Goal: Find specific page/section: Find specific page/section

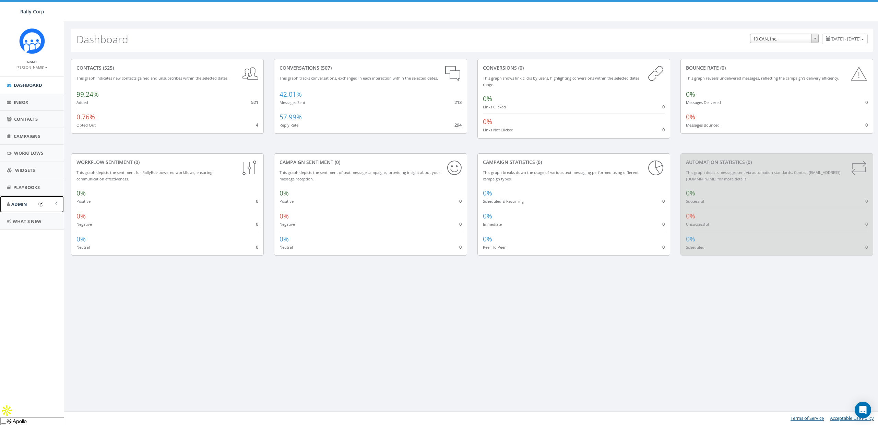
click at [11, 207] on span "Admin" at bounding box center [19, 204] width 16 height 6
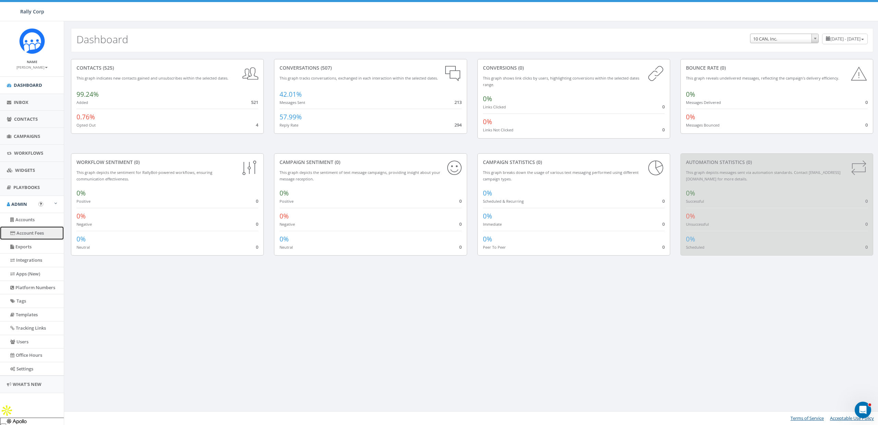
click at [27, 236] on link "Account Fees" at bounding box center [32, 232] width 64 height 13
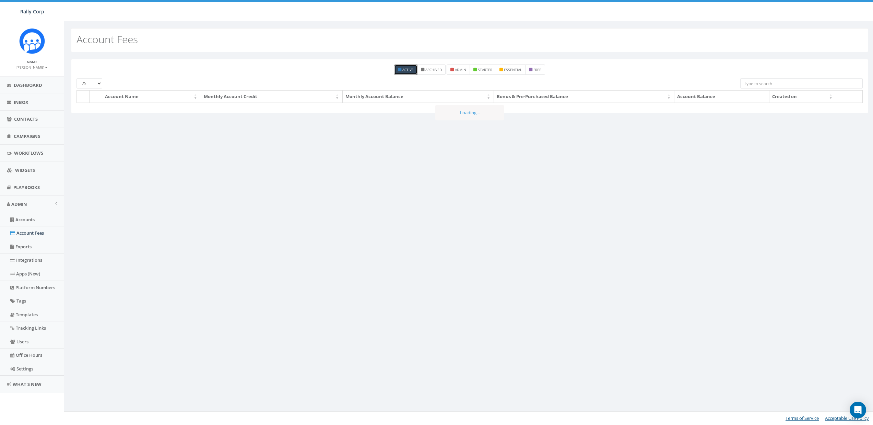
click at [21, 217] on link "Accounts" at bounding box center [32, 219] width 64 height 13
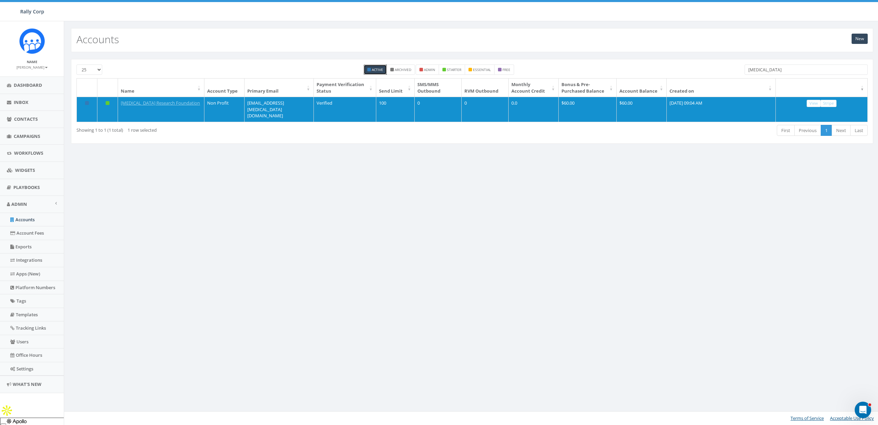
click at [775, 67] on input "Melanoma" at bounding box center [806, 69] width 123 height 10
paste input "[PERSON_NAME][EMAIL_ADDRESS][DOMAIN_NAME]"
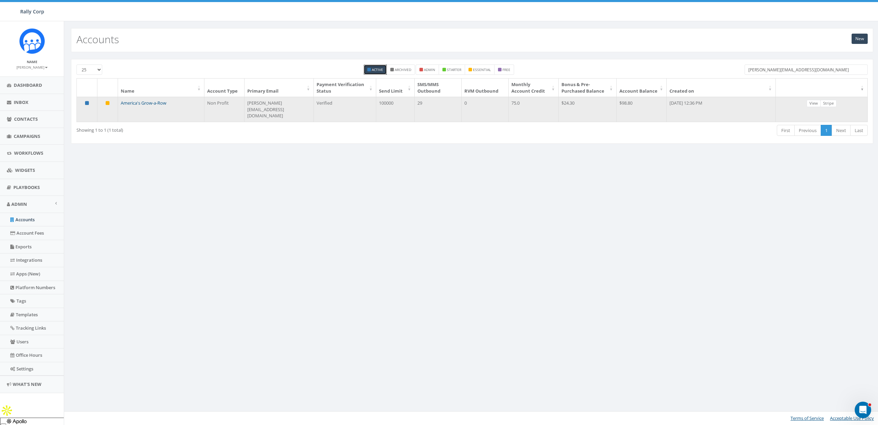
type input "[PERSON_NAME][EMAIL_ADDRESS][DOMAIN_NAME]"
click at [150, 104] on link "America's Grow-a-Row" at bounding box center [144, 103] width 46 height 6
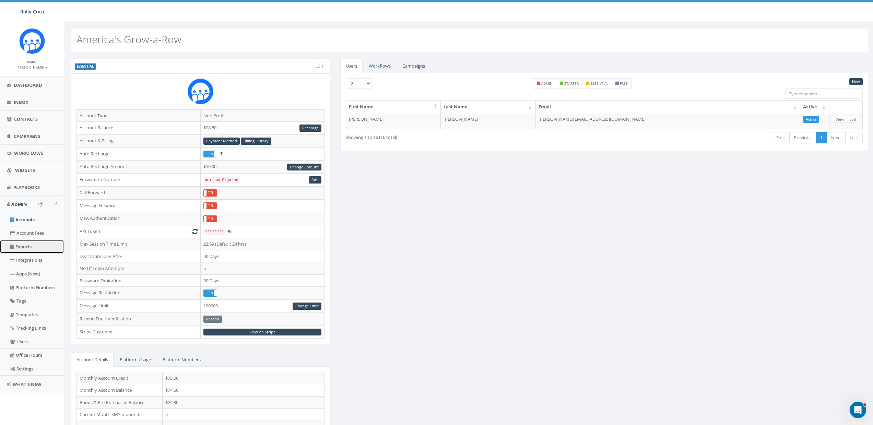
click at [23, 245] on link "Exports" at bounding box center [32, 246] width 64 height 13
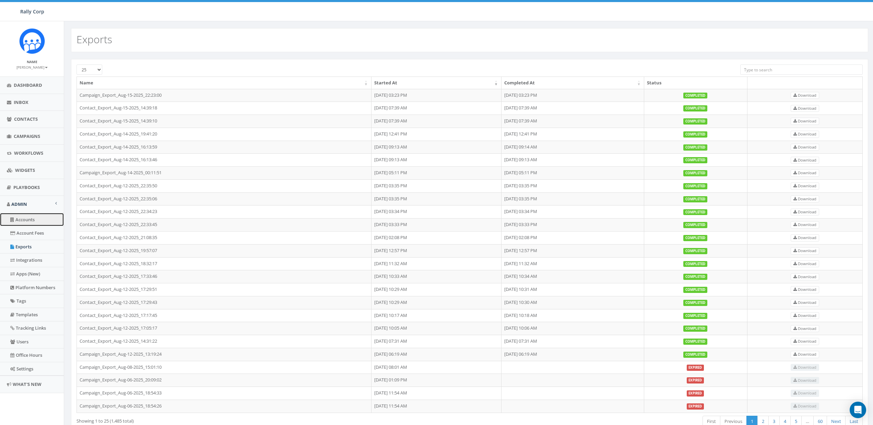
click at [23, 220] on link "Accounts" at bounding box center [32, 219] width 64 height 13
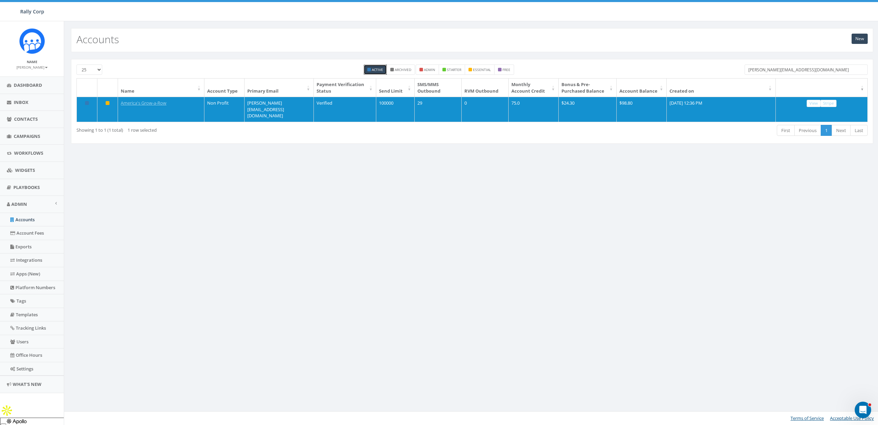
click at [759, 72] on input "erin@americasgrowarow.org" at bounding box center [806, 69] width 123 height 10
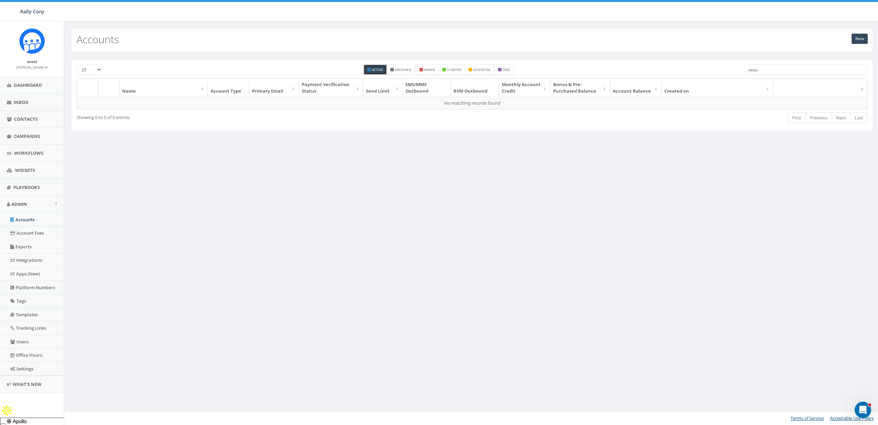
type input "nexus"
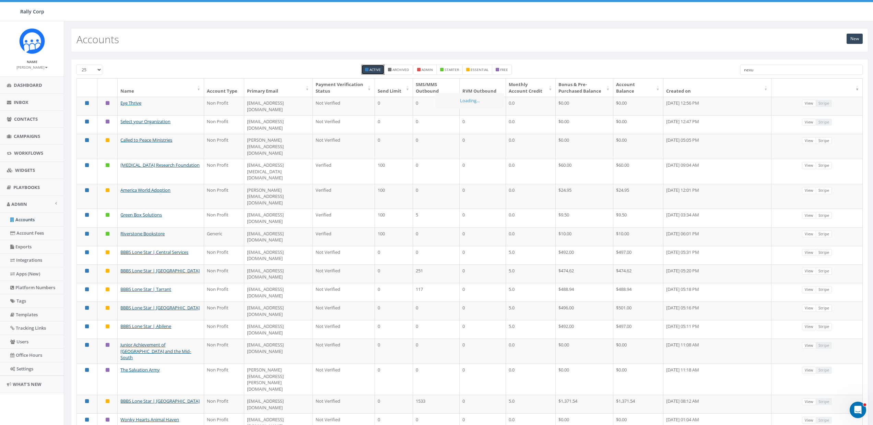
type input "nexus"
click at [775, 64] on input "search" at bounding box center [801, 69] width 122 height 10
paste input "dskobba@nexusfamilyhealing.org"
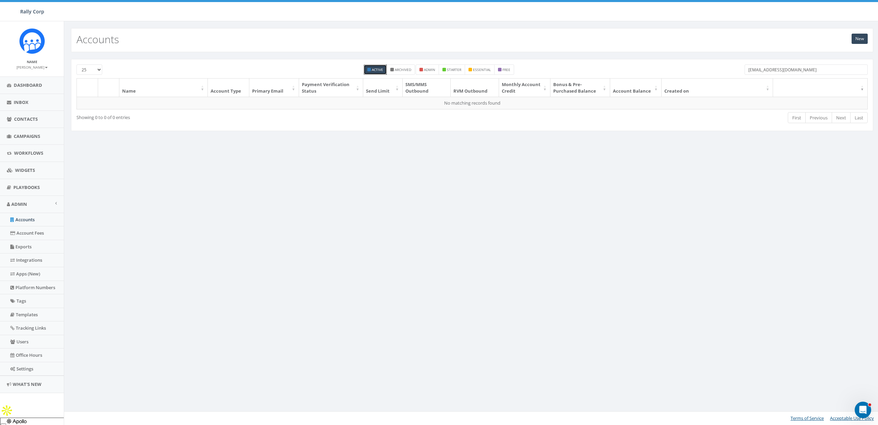
type input "nexusfamilyhealing.org"
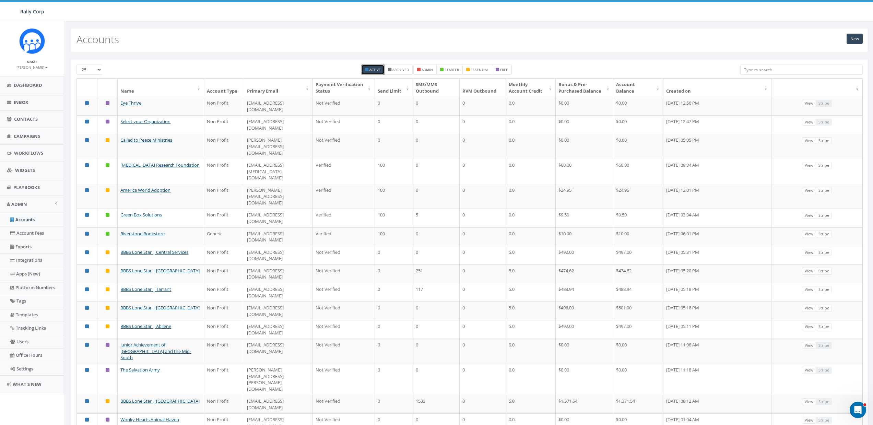
click at [759, 70] on input "search" at bounding box center [801, 69] width 122 height 10
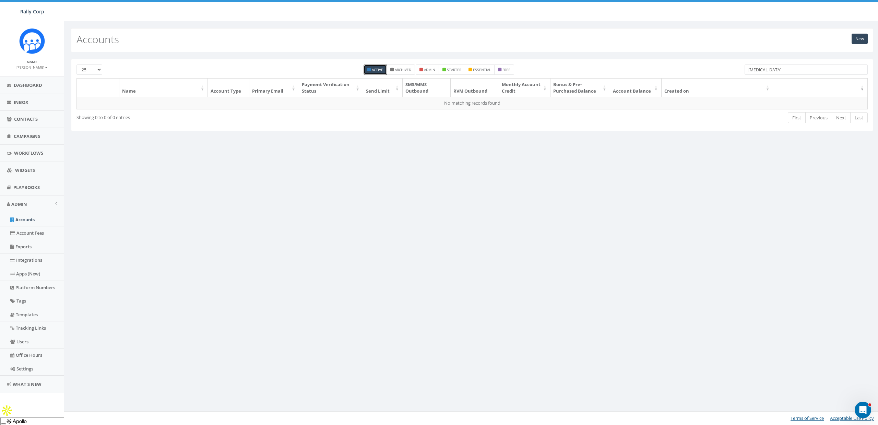
click at [760, 65] on input "lymphoma" at bounding box center [806, 69] width 123 height 10
type input "lymphoma"
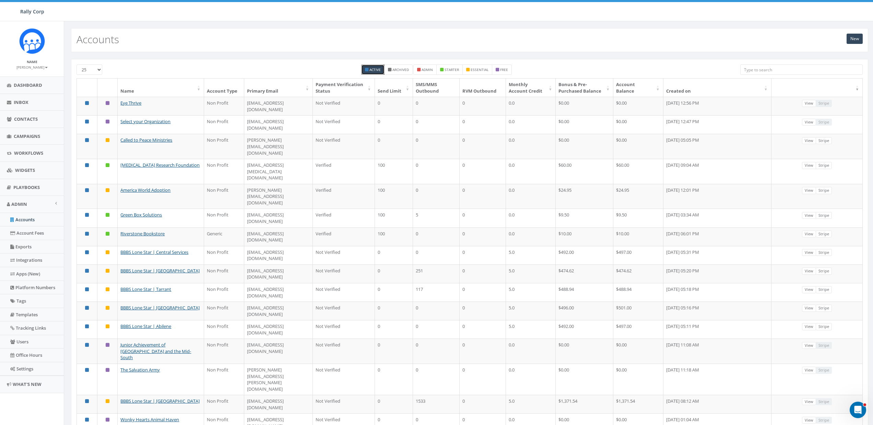
click at [783, 64] on div "25 50 100 Active Archived admin starter essential free Name Account Type Primar…" at bounding box center [469, 349] width 797 height 581
click at [782, 65] on input "search" at bounding box center [801, 69] width 122 height 10
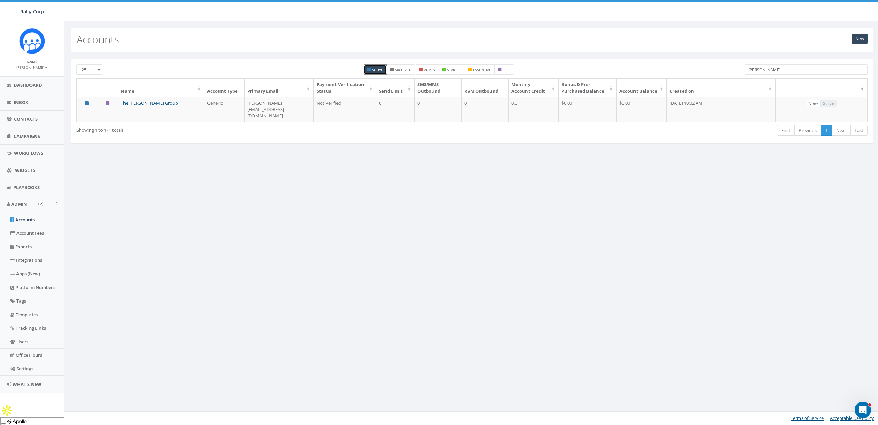
click at [764, 66] on input "loren" at bounding box center [806, 69] width 123 height 10
paste input "https://bracusa.org"
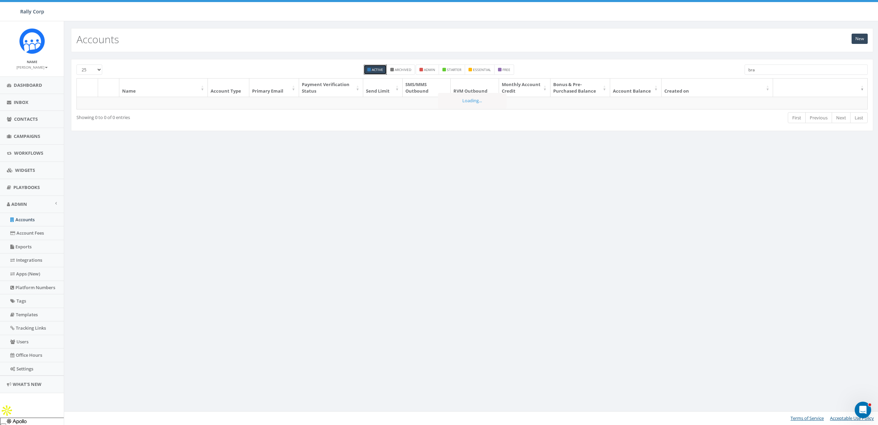
type input "brac"
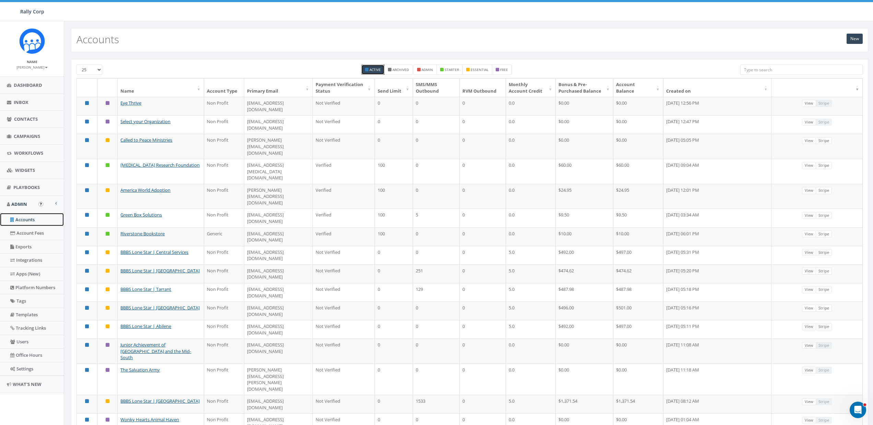
click at [27, 223] on link "Accounts" at bounding box center [32, 219] width 64 height 13
click at [774, 66] on input "search" at bounding box center [801, 69] width 122 height 10
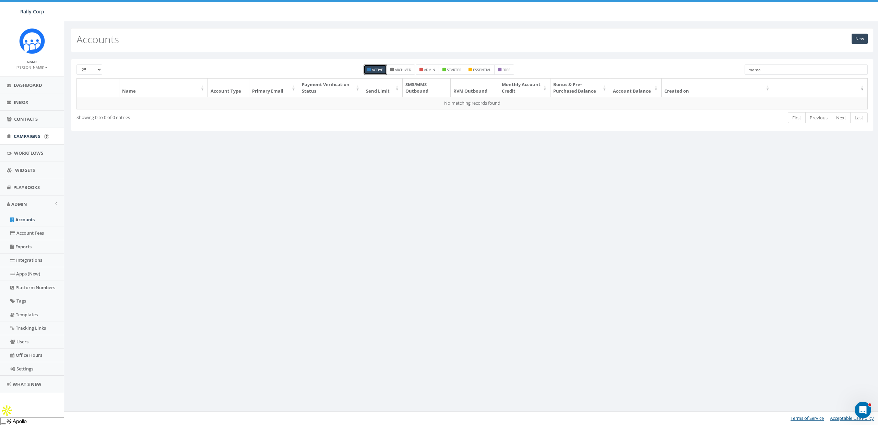
type input "mama"
click at [25, 344] on link "Users" at bounding box center [32, 341] width 64 height 13
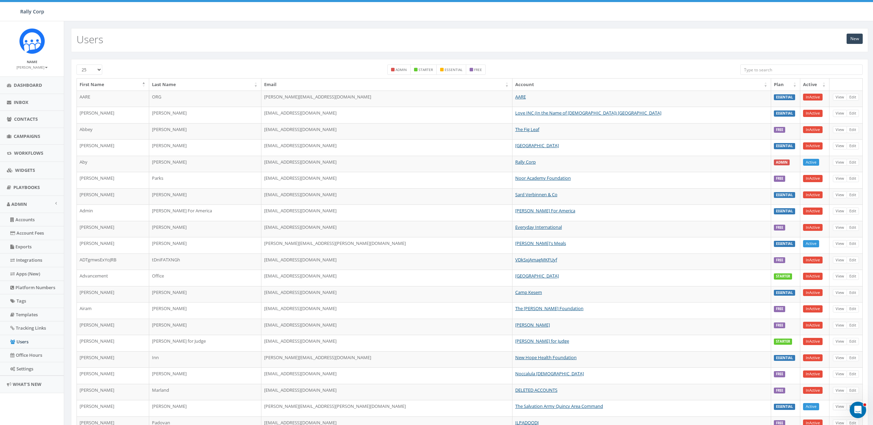
click at [757, 70] on input "search" at bounding box center [801, 69] width 122 height 10
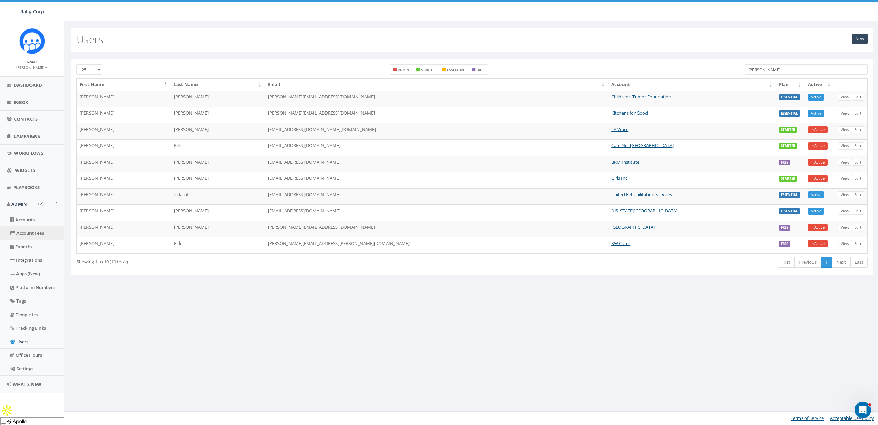
type input "[PERSON_NAME]"
